Goal: Find specific page/section: Find specific page/section

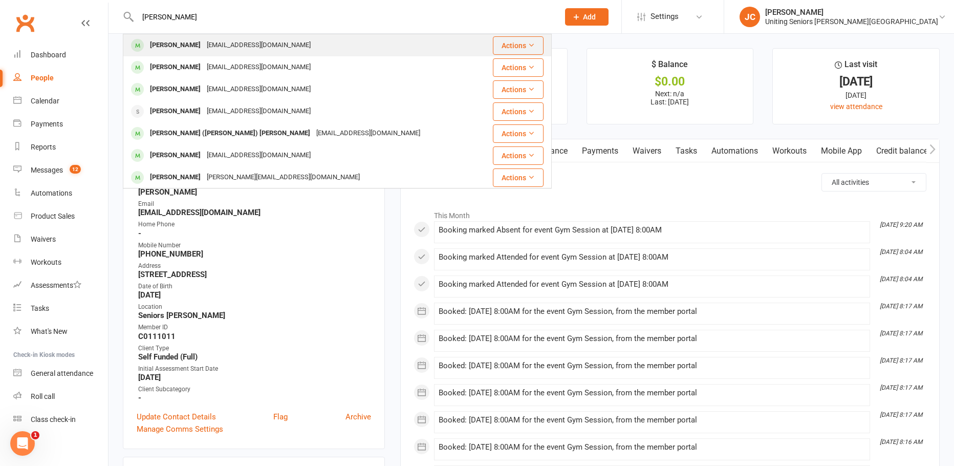
type input "[PERSON_NAME]"
click at [246, 44] on div "[EMAIL_ADDRESS][DOMAIN_NAME]" at bounding box center [259, 45] width 110 height 15
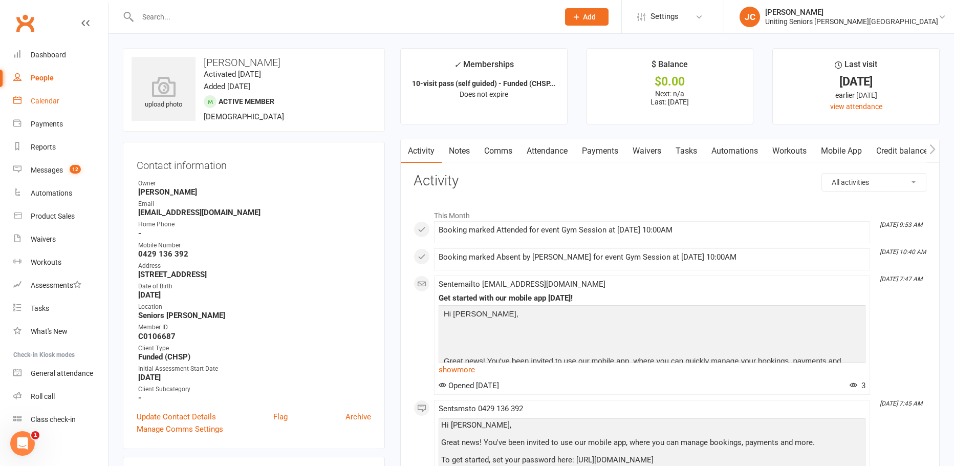
click at [42, 99] on div "Calendar" at bounding box center [45, 101] width 29 height 8
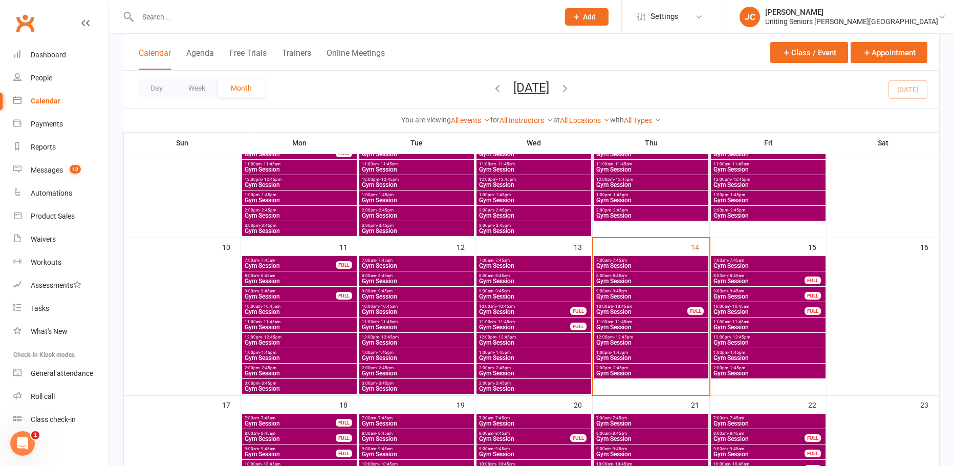
scroll to position [358, 0]
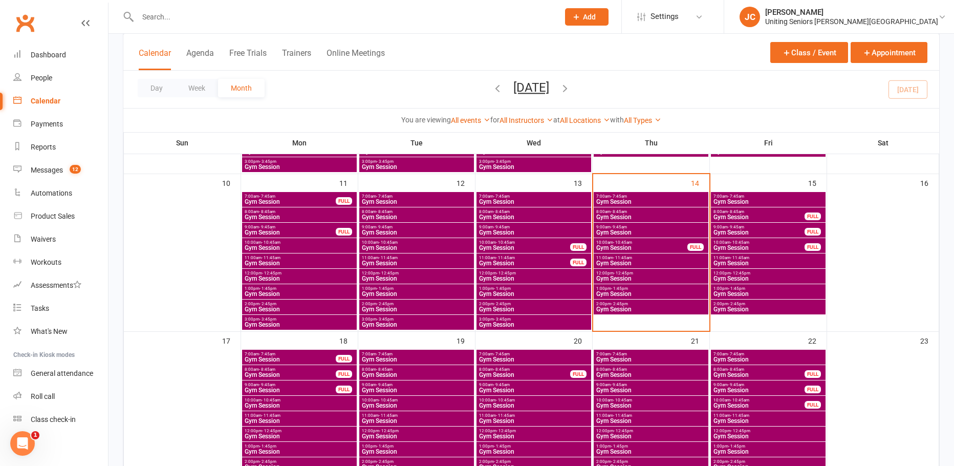
click at [655, 306] on span "Gym Session" at bounding box center [651, 309] width 111 height 6
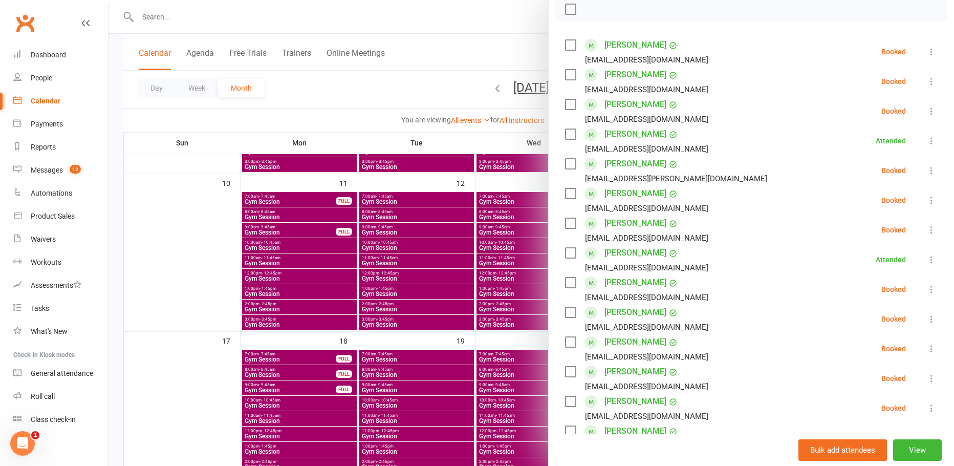
scroll to position [205, 0]
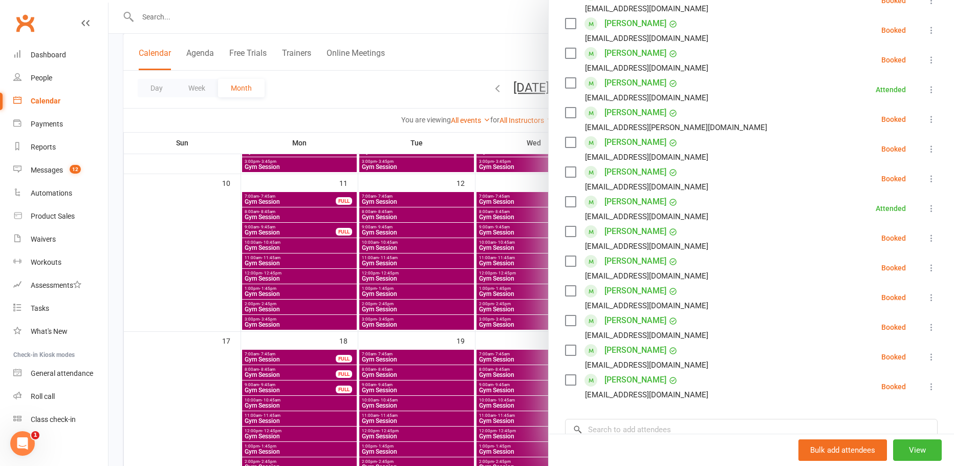
click at [462, 63] on div at bounding box center [530, 233] width 845 height 466
